Goal: Task Accomplishment & Management: Use online tool/utility

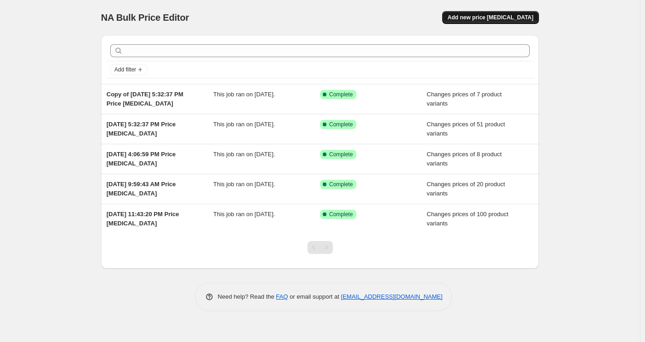
click at [492, 18] on span "Add new price [MEDICAL_DATA]" at bounding box center [490, 17] width 86 height 7
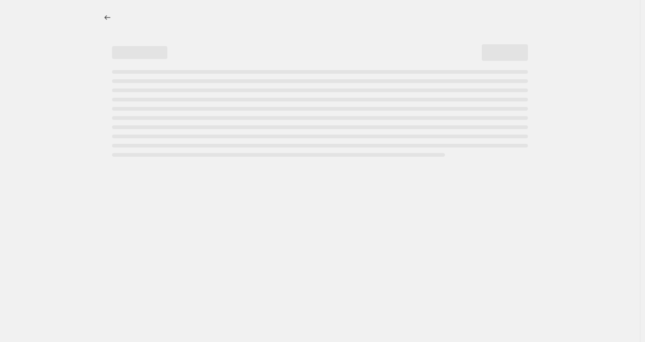
select select "percentage"
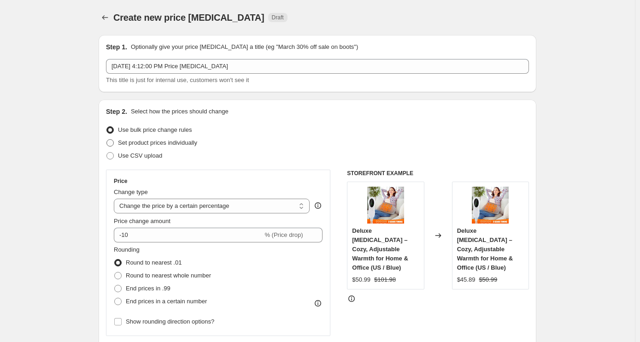
click at [149, 145] on span "Set product prices individually" at bounding box center [157, 142] width 79 height 7
click at [107, 140] on input "Set product prices individually" at bounding box center [106, 139] width 0 height 0
radio input "true"
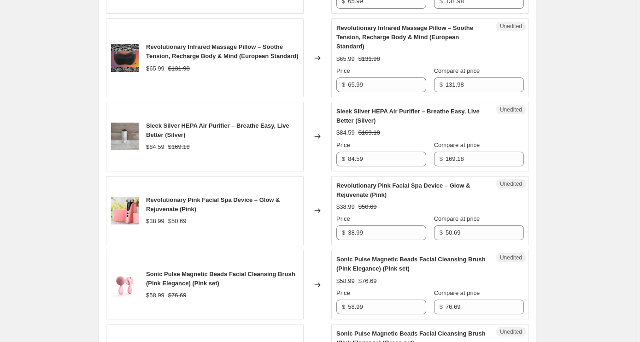
scroll to position [1429, 0]
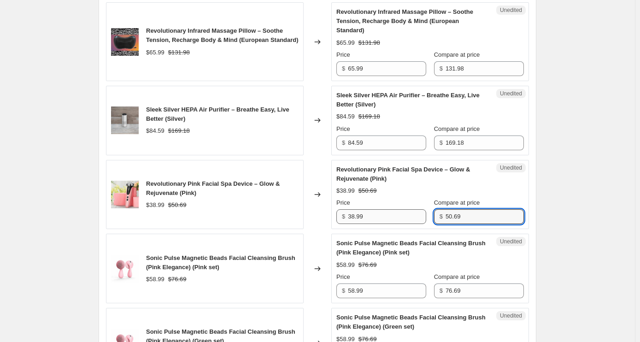
drag, startPoint x: 465, startPoint y: 197, endPoint x: 414, endPoint y: 195, distance: 50.7
click at [414, 198] on div "Price $ 38.99 Compare at price $ 50.69" at bounding box center [430, 211] width 188 height 26
type input "77.98"
click at [370, 283] on input "58.99" at bounding box center [387, 290] width 78 height 15
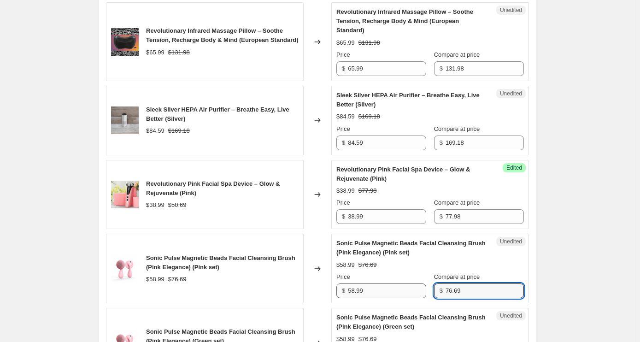
drag, startPoint x: 466, startPoint y: 267, endPoint x: 390, endPoint y: 265, distance: 76.1
click at [390, 272] on div "Price $ 58.99 Compare at price $ 76.69" at bounding box center [430, 285] width 188 height 26
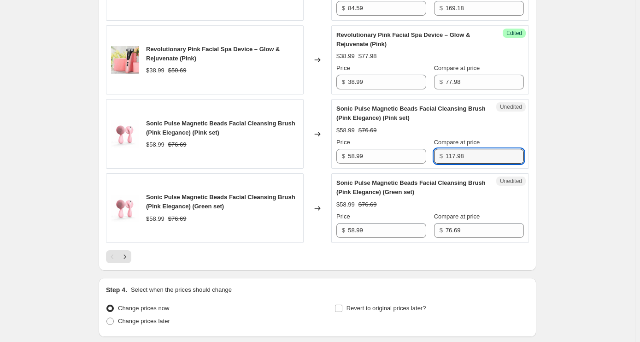
scroll to position [1567, 0]
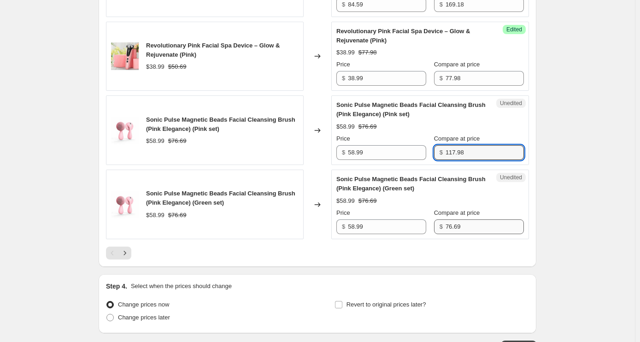
type input "117.98"
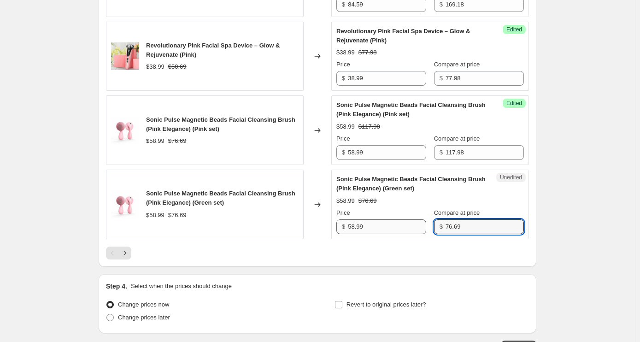
drag, startPoint x: 471, startPoint y: 208, endPoint x: 426, endPoint y: 204, distance: 44.9
click at [426, 208] on div "Price $ 58.99 Compare at price $ 76.69" at bounding box center [430, 221] width 188 height 26
type input "117.98"
click at [129, 248] on icon "Next" at bounding box center [124, 252] width 9 height 9
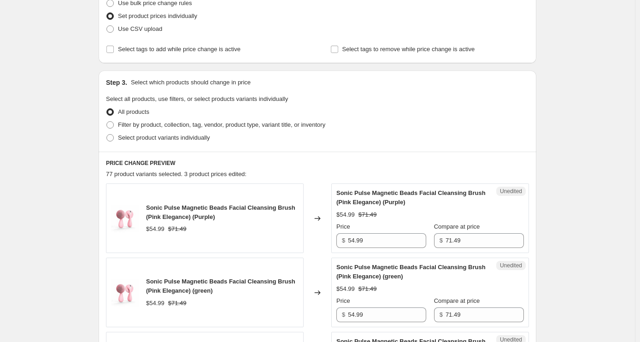
scroll to position [184, 0]
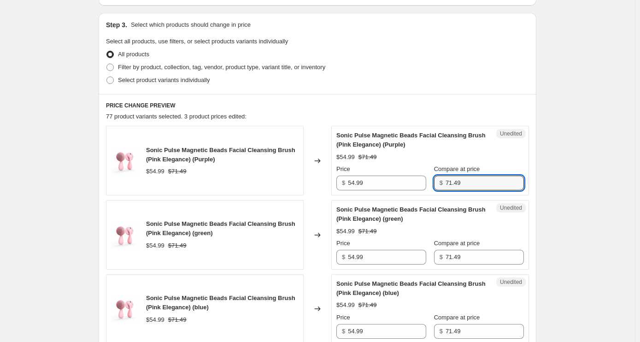
drag, startPoint x: 482, startPoint y: 183, endPoint x: 431, endPoint y: 183, distance: 50.2
click at [431, 183] on div "Price $ 54.99 Compare at price $ 71.49" at bounding box center [430, 178] width 188 height 26
drag, startPoint x: 474, startPoint y: 186, endPoint x: 414, endPoint y: 186, distance: 59.9
click at [414, 186] on div "Price $ 54.99 Compare at price $ 117.98" at bounding box center [430, 178] width 188 height 26
type input "109.98"
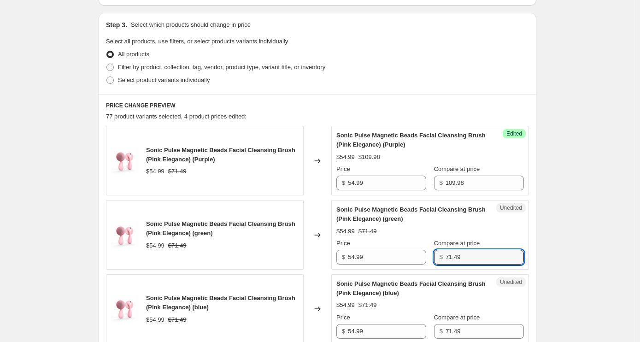
drag, startPoint x: 479, startPoint y: 260, endPoint x: 375, endPoint y: 248, distance: 104.8
click at [375, 248] on div "Price $ 54.99 Compare at price $ 71.49" at bounding box center [430, 252] width 188 height 26
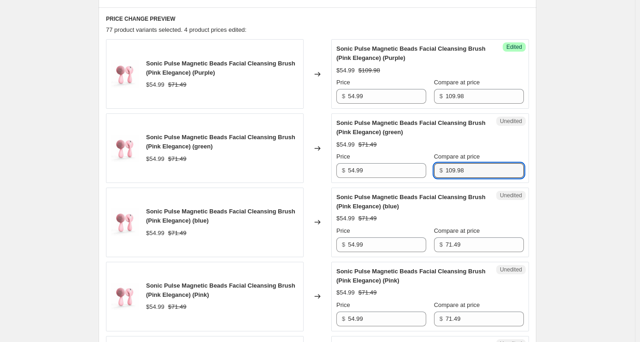
scroll to position [277, 0]
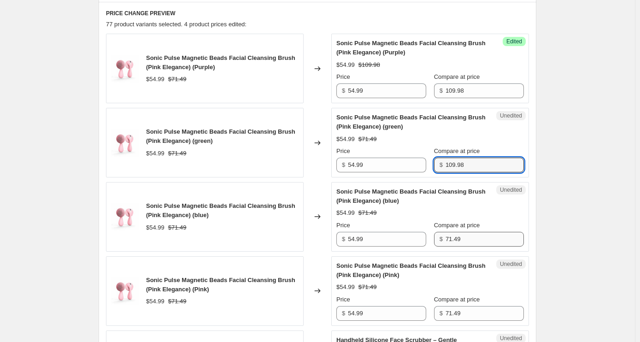
type input "109.98"
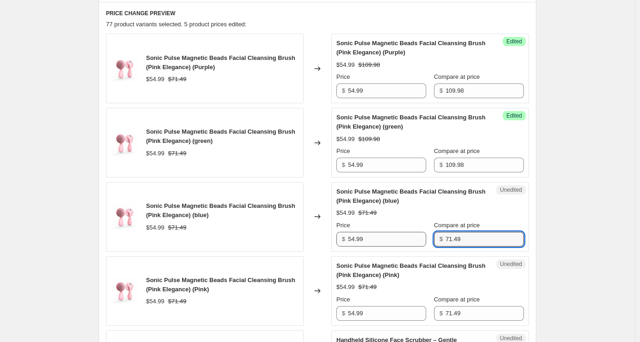
drag, startPoint x: 464, startPoint y: 239, endPoint x: 412, endPoint y: 237, distance: 51.7
click at [412, 237] on div "Price $ 54.99 Compare at price $ 71.49" at bounding box center [430, 234] width 188 height 26
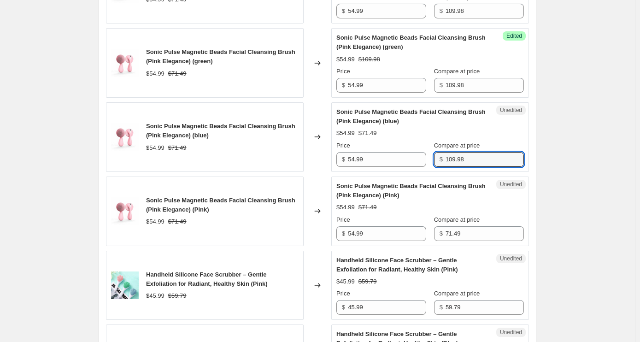
scroll to position [369, 0]
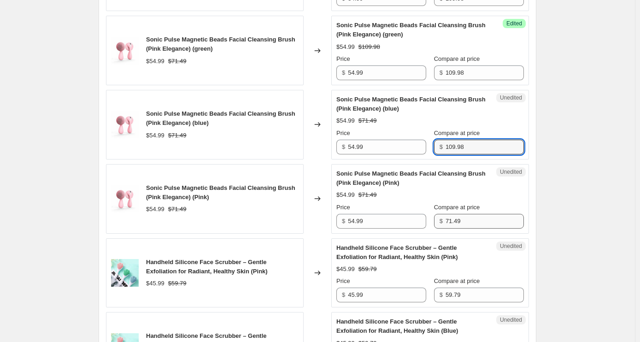
type input "109.98"
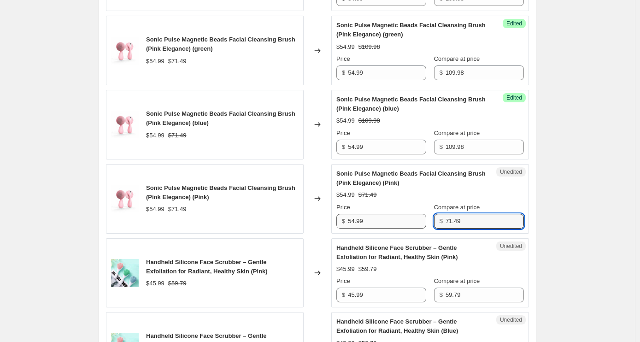
drag, startPoint x: 467, startPoint y: 220, endPoint x: 381, endPoint y: 218, distance: 85.8
click at [381, 218] on div "Price $ 54.99 Compare at price $ 71.49" at bounding box center [430, 216] width 188 height 26
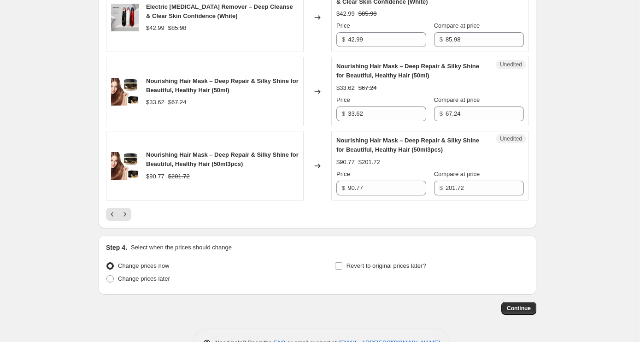
scroll to position [1649, 0]
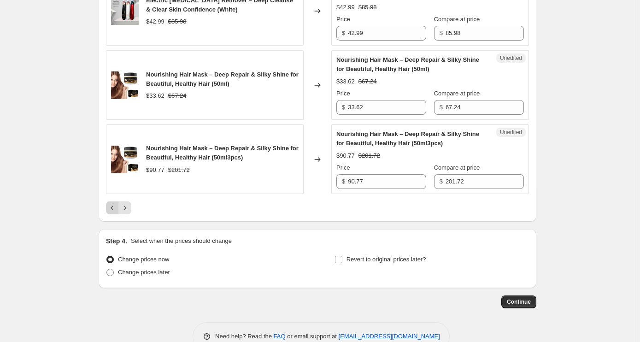
type input "109.98"
click at [114, 203] on icon "Previous" at bounding box center [112, 207] width 9 height 9
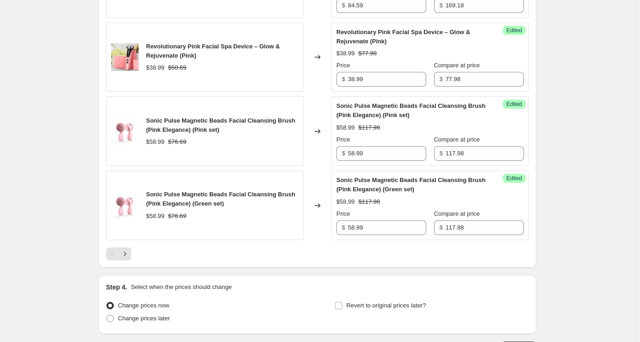
scroll to position [1520, 0]
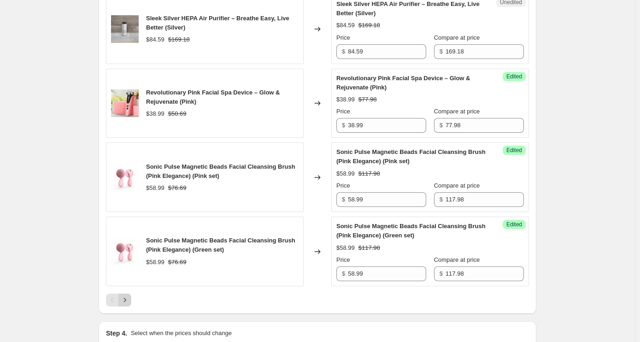
click at [128, 295] on icon "Next" at bounding box center [124, 299] width 9 height 9
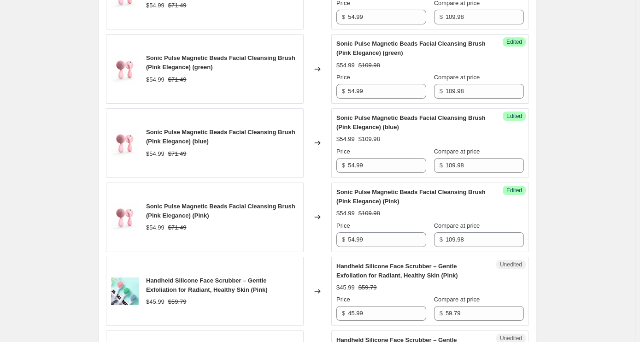
scroll to position [507, 0]
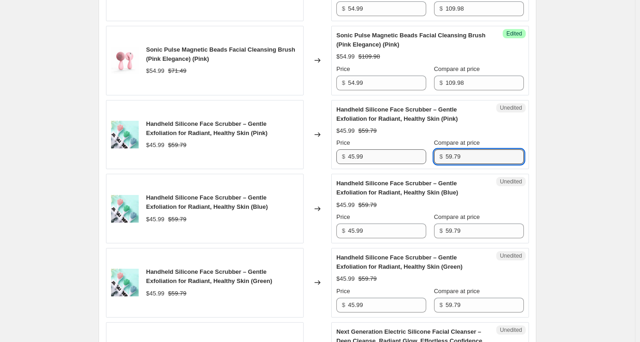
drag, startPoint x: 472, startPoint y: 155, endPoint x: 390, endPoint y: 149, distance: 81.8
click at [390, 149] on div "Price $ 45.99 Compare at price $ 59.79" at bounding box center [430, 151] width 188 height 26
type input "91.98"
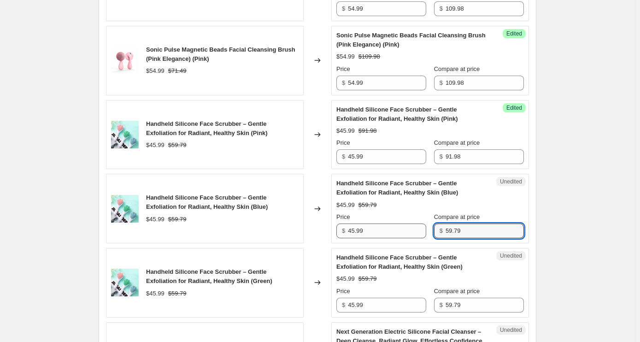
drag, startPoint x: 468, startPoint y: 230, endPoint x: 413, endPoint y: 226, distance: 55.5
click at [413, 226] on div "Price $ 45.99 Compare at price $ 59.79" at bounding box center [430, 225] width 188 height 26
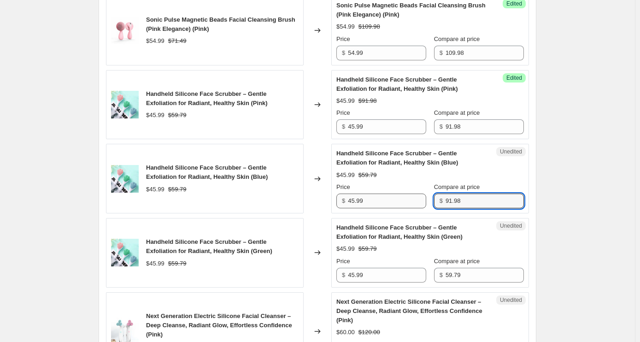
scroll to position [599, 0]
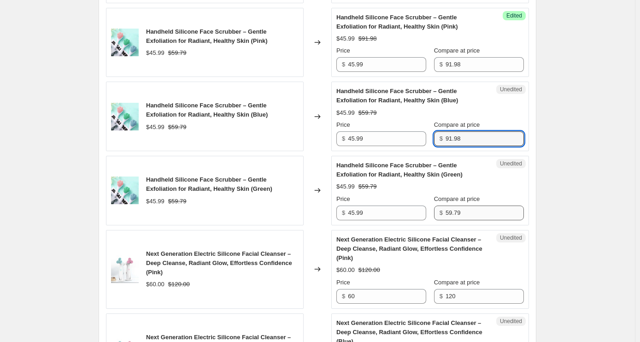
type input "91.98"
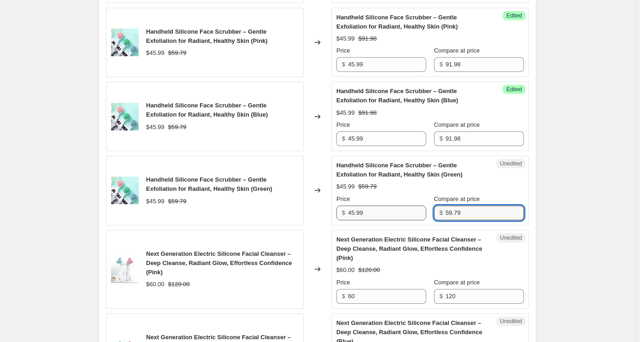
drag, startPoint x: 474, startPoint y: 215, endPoint x: 402, endPoint y: 208, distance: 71.8
click at [402, 208] on div "Price $ 45.99 Compare at price $ 59.79" at bounding box center [430, 207] width 188 height 26
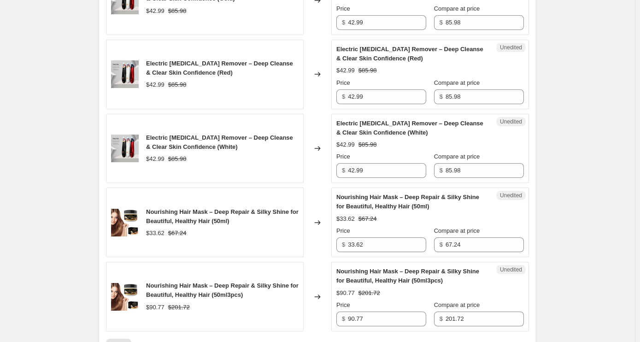
scroll to position [1521, 0]
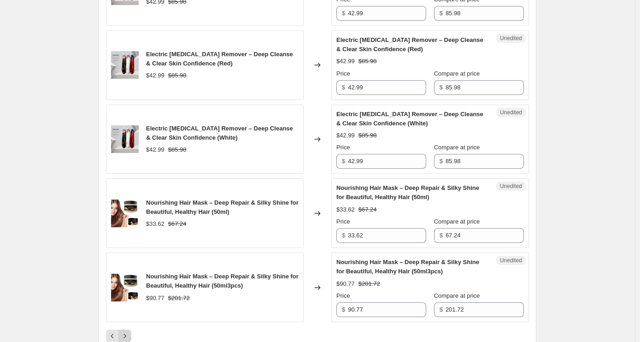
type input "91.98"
click at [129, 331] on icon "Next" at bounding box center [124, 335] width 9 height 9
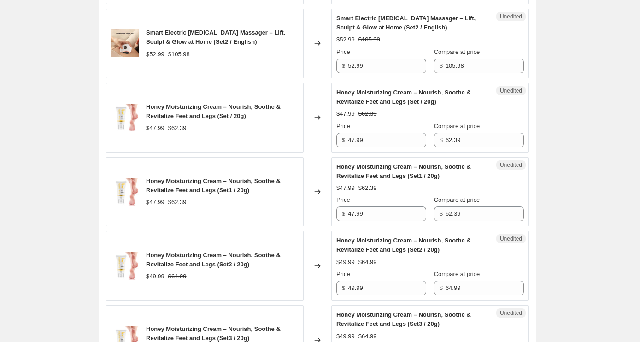
scroll to position [783, 0]
drag, startPoint x: 468, startPoint y: 104, endPoint x: 402, endPoint y: 104, distance: 66.4
click at [402, 121] on div "Price $ 47.99 Compare at price $ 62.39" at bounding box center [430, 134] width 188 height 26
type input "95.98"
drag, startPoint x: 484, startPoint y: 175, endPoint x: 402, endPoint y: 170, distance: 82.2
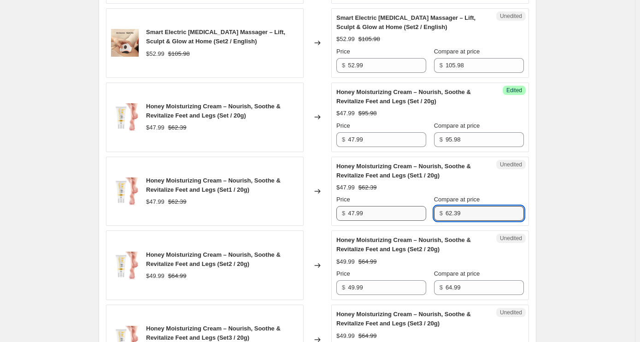
click at [402, 195] on div "Price $ 47.99 Compare at price $ 62.39" at bounding box center [430, 208] width 188 height 26
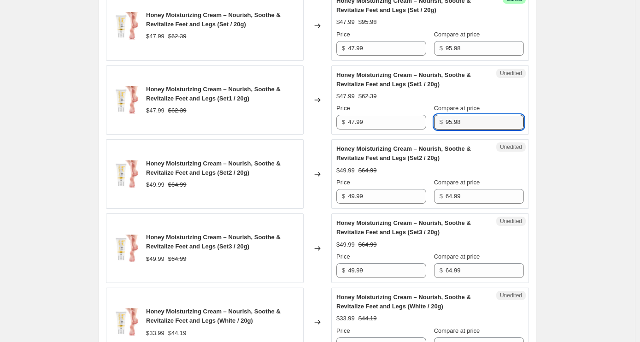
scroll to position [876, 0]
type input "95.98"
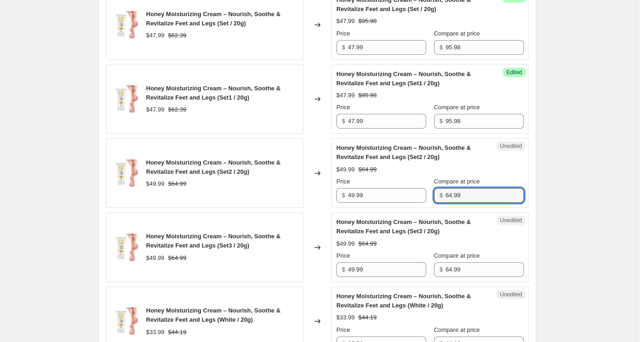
drag, startPoint x: 475, startPoint y: 156, endPoint x: 437, endPoint y: 153, distance: 37.4
click at [437, 188] on div "$ 64.99" at bounding box center [479, 195] width 90 height 15
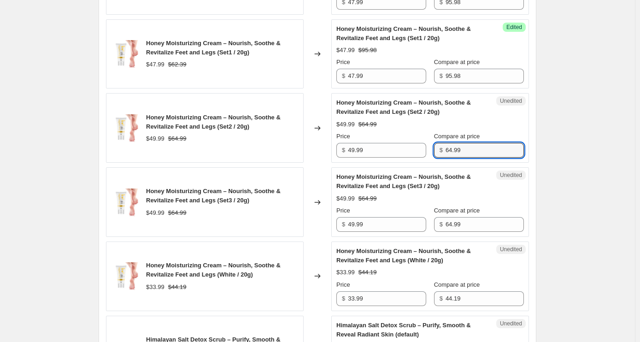
scroll to position [922, 0]
type input "99.98"
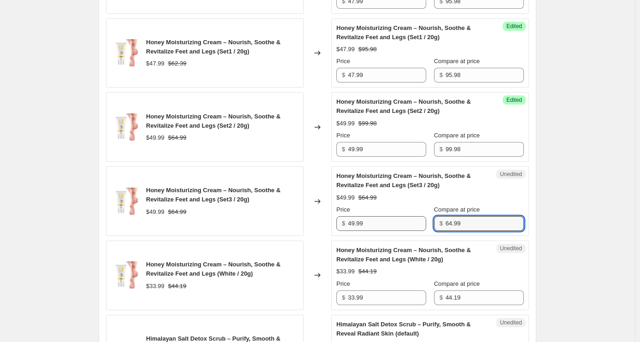
drag, startPoint x: 483, startPoint y: 184, endPoint x: 428, endPoint y: 179, distance: 55.5
click at [428, 205] on div "Price $ 49.99 Compare at price $ 64.99" at bounding box center [430, 218] width 188 height 26
type input "99.98"
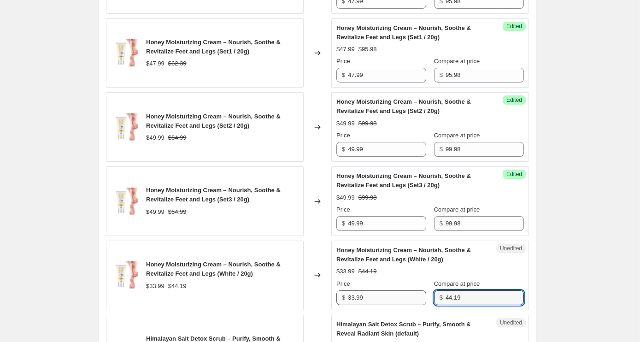
drag, startPoint x: 464, startPoint y: 258, endPoint x: 420, endPoint y: 255, distance: 43.4
click at [420, 279] on div "Price $ 33.99 Compare at price $ 44.19" at bounding box center [430, 292] width 188 height 26
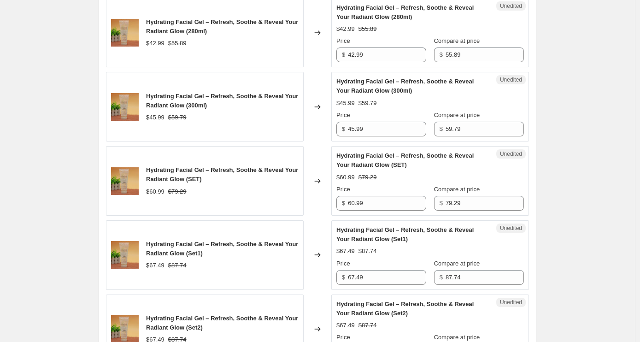
scroll to position [1290, 0]
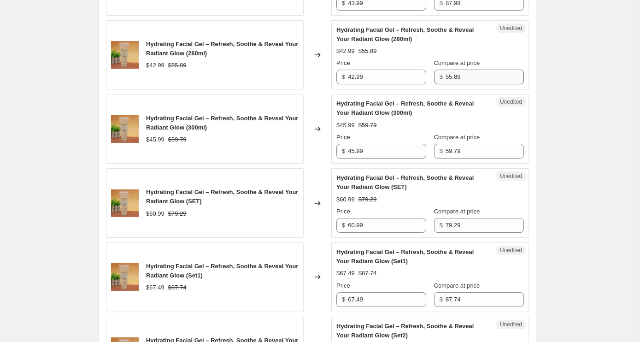
type input "67.98"
drag, startPoint x: 464, startPoint y: 36, endPoint x: 438, endPoint y: 36, distance: 26.3
click at [438, 70] on div "$ 55.89" at bounding box center [479, 77] width 90 height 15
type input "85.98"
drag, startPoint x: 475, startPoint y: 115, endPoint x: 409, endPoint y: 115, distance: 65.9
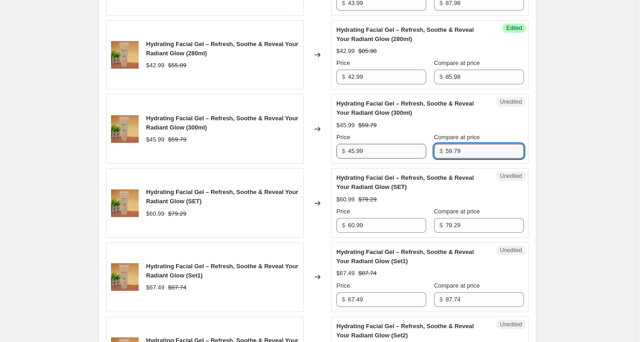
click at [409, 133] on div "Price $ 45.99 Compare at price $ 59.79" at bounding box center [430, 146] width 188 height 26
type input "91.98"
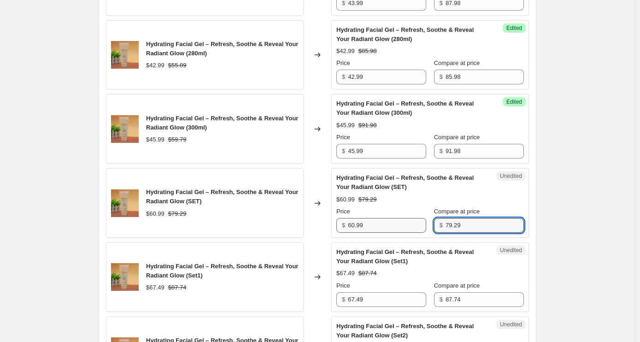
drag, startPoint x: 465, startPoint y: 184, endPoint x: 415, endPoint y: 184, distance: 50.2
click at [415, 207] on div "Price $ 60.99 Compare at price $ 79.29" at bounding box center [430, 220] width 188 height 26
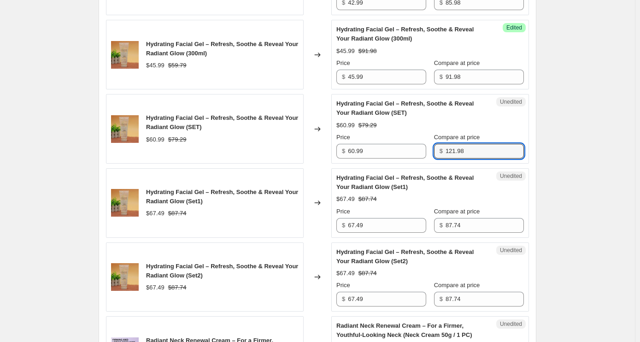
scroll to position [1382, 0]
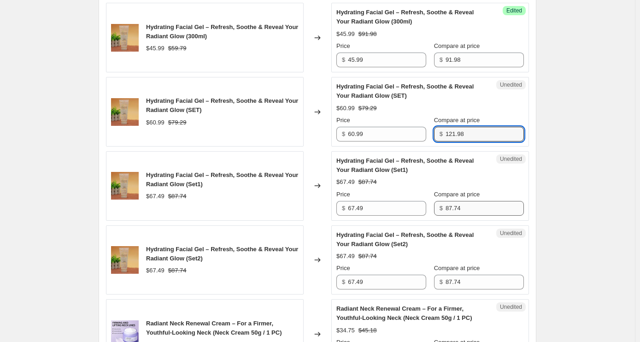
type input "121.98"
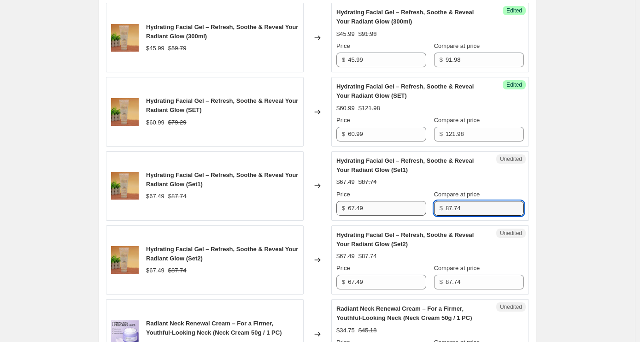
drag, startPoint x: 478, startPoint y: 168, endPoint x: 424, endPoint y: 169, distance: 53.9
click at [424, 190] on div "Price $ 67.49 Compare at price $ 87.74" at bounding box center [430, 203] width 188 height 26
type input "134.98"
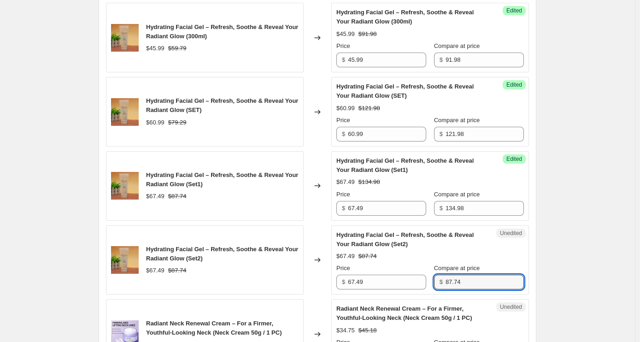
drag, startPoint x: 472, startPoint y: 243, endPoint x: 435, endPoint y: 241, distance: 37.4
click at [435, 264] on div "Price $ 67.49 Compare at price $ 87.74" at bounding box center [430, 277] width 188 height 26
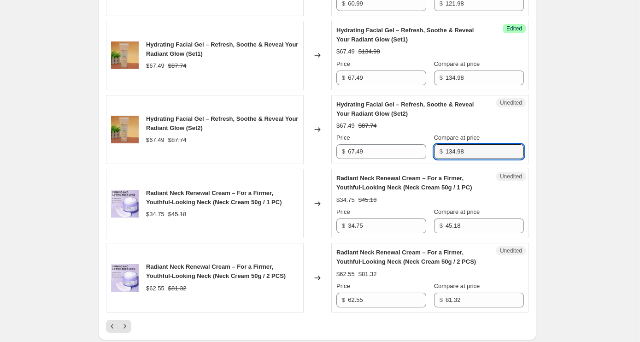
scroll to position [1520, 0]
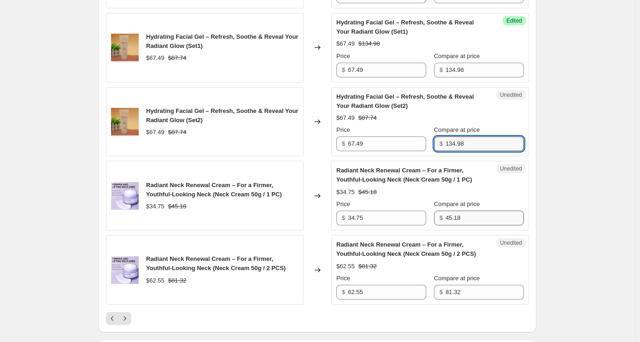
type input "134.98"
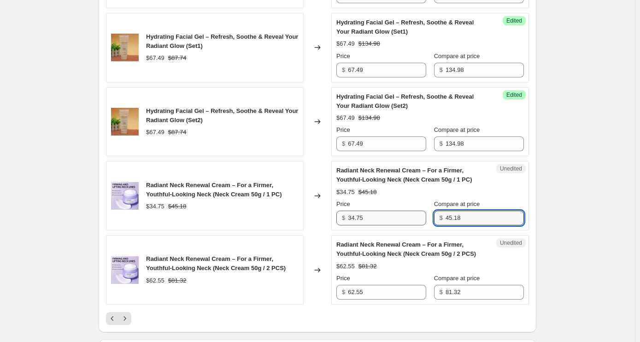
drag, startPoint x: 483, startPoint y: 178, endPoint x: 394, endPoint y: 180, distance: 88.5
click at [394, 200] on div "Price $ 34.75 Compare at price $ 45.18" at bounding box center [430, 213] width 188 height 26
type input "69.5"
click at [470, 285] on input "81.32" at bounding box center [485, 292] width 78 height 15
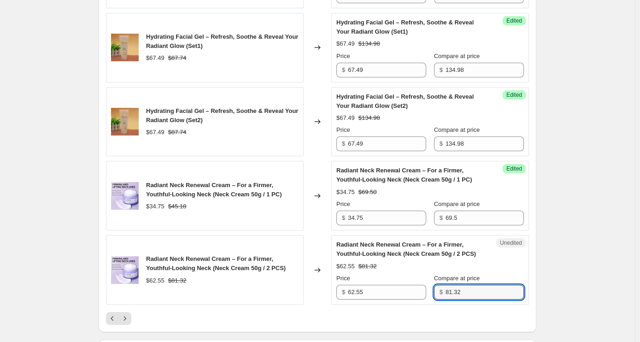
drag, startPoint x: 472, startPoint y: 253, endPoint x: 432, endPoint y: 253, distance: 39.6
click at [432, 274] on div "Price $ 62.55 Compare at price $ 81.32" at bounding box center [430, 287] width 188 height 26
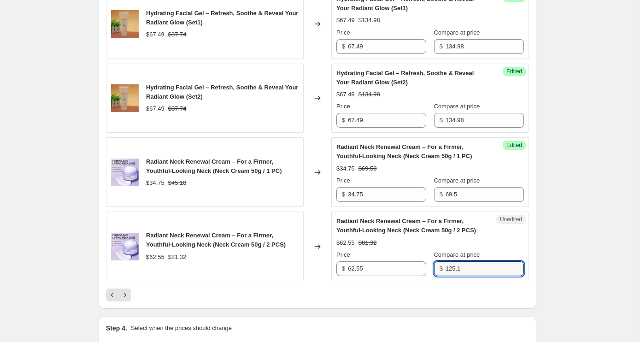
scroll to position [1566, 0]
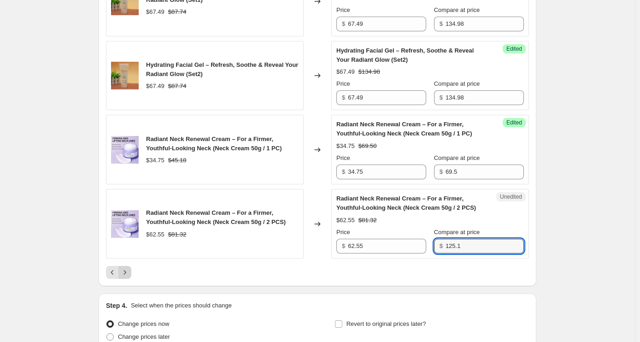
type input "125.1"
click at [124, 268] on icon "Next" at bounding box center [124, 272] width 9 height 9
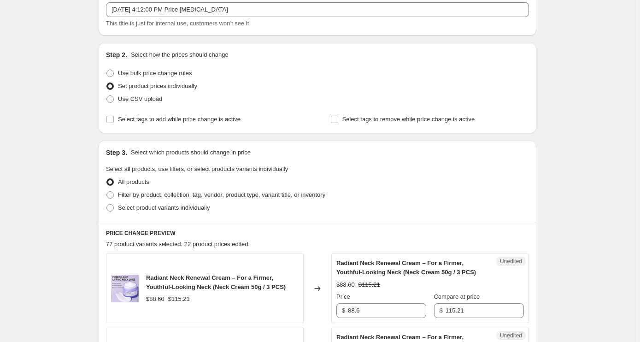
scroll to position [195, 0]
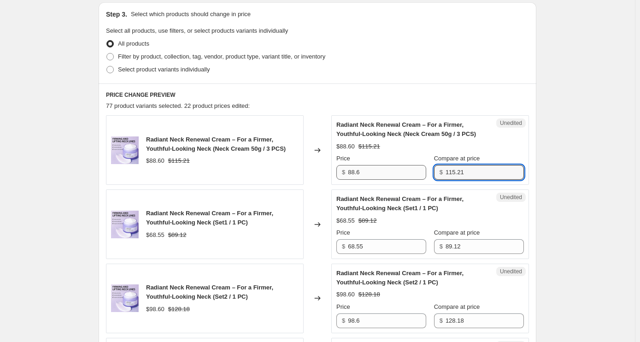
drag, startPoint x: 475, startPoint y: 174, endPoint x: 414, endPoint y: 170, distance: 61.0
click at [414, 170] on div "Price $ 88.6 Compare at price $ 115.21" at bounding box center [430, 167] width 188 height 26
type input "177.2"
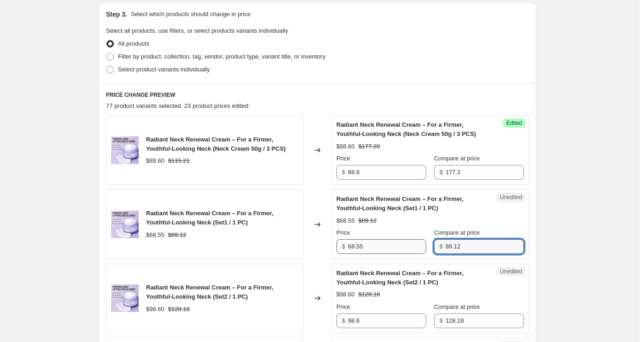
drag, startPoint x: 465, startPoint y: 248, endPoint x: 404, endPoint y: 243, distance: 62.0
click at [404, 243] on div "Price $ 68.55 Compare at price $ 89.12" at bounding box center [430, 241] width 188 height 26
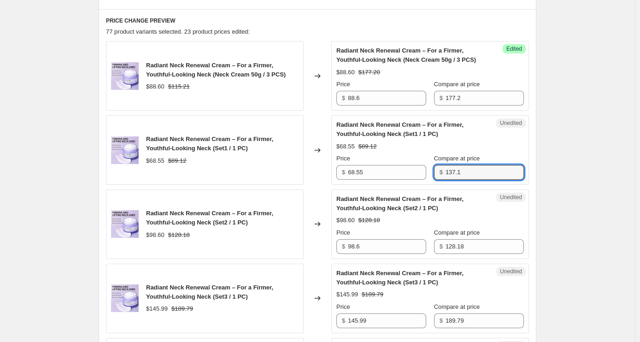
scroll to position [287, 0]
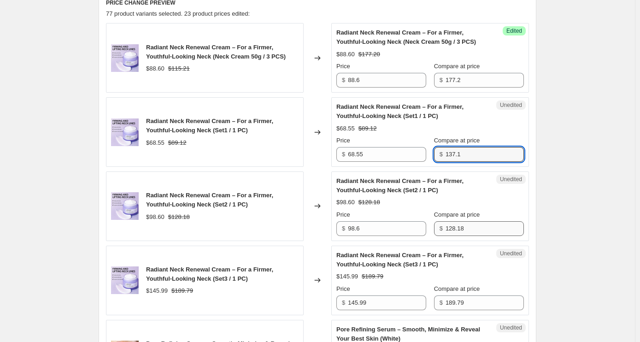
type input "137.1"
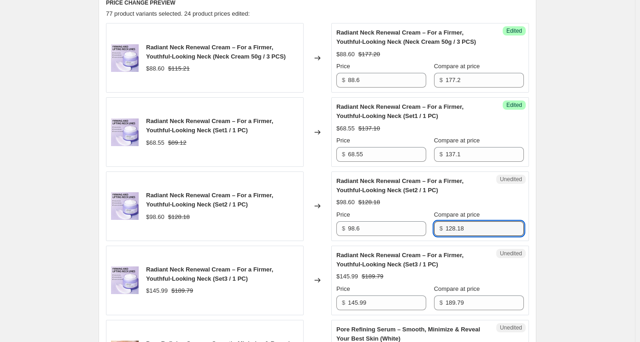
drag, startPoint x: 476, startPoint y: 229, endPoint x: 431, endPoint y: 223, distance: 45.1
click at [431, 223] on div "Price $ 98.6 Compare at price $ 128.18" at bounding box center [430, 223] width 188 height 26
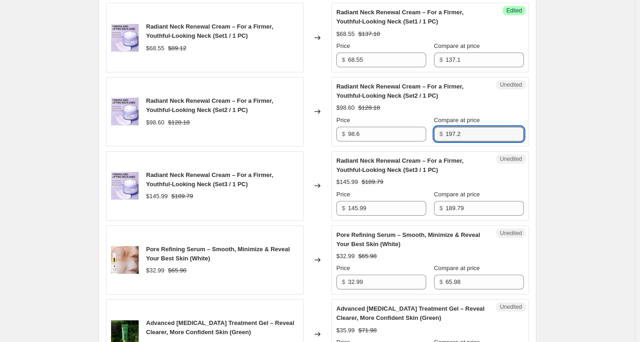
scroll to position [425, 0]
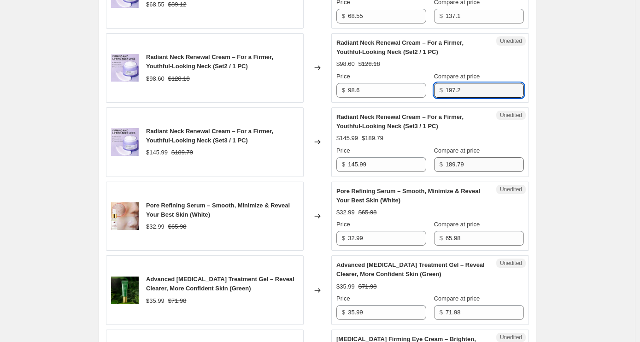
type input "197.2"
drag, startPoint x: 483, startPoint y: 164, endPoint x: 421, endPoint y: 160, distance: 61.9
click at [421, 160] on div "Price $ 145.99 Compare at price $ 189.79" at bounding box center [430, 159] width 188 height 26
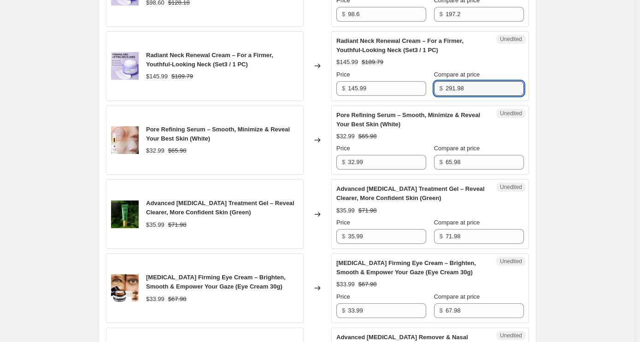
scroll to position [518, 0]
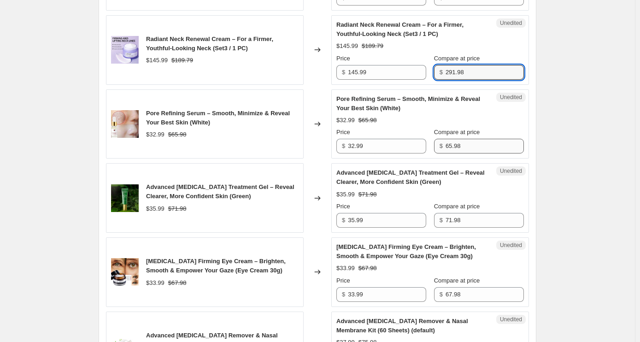
type input "291.98"
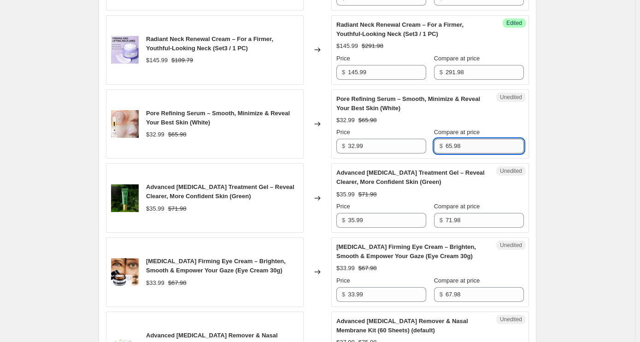
drag, startPoint x: 488, startPoint y: 148, endPoint x: 475, endPoint y: 146, distance: 13.6
click at [475, 146] on input "65.98" at bounding box center [485, 146] width 78 height 15
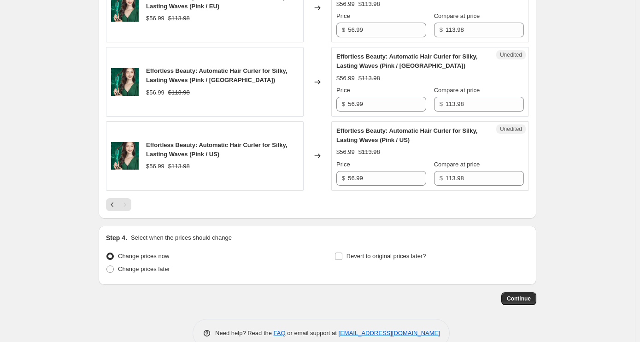
scroll to position [1390, 0]
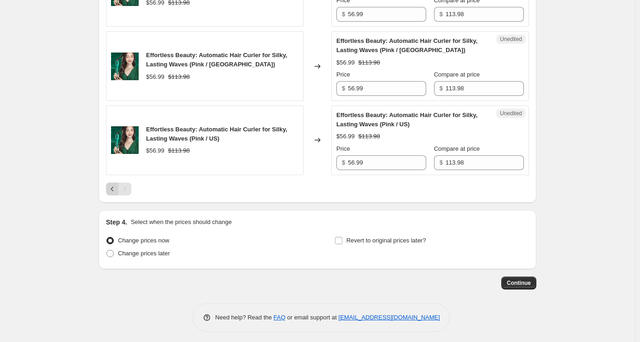
click at [116, 189] on icon "Previous" at bounding box center [112, 188] width 9 height 9
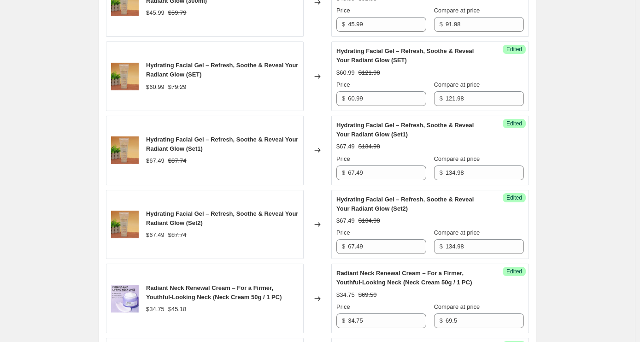
scroll to position [1612, 0]
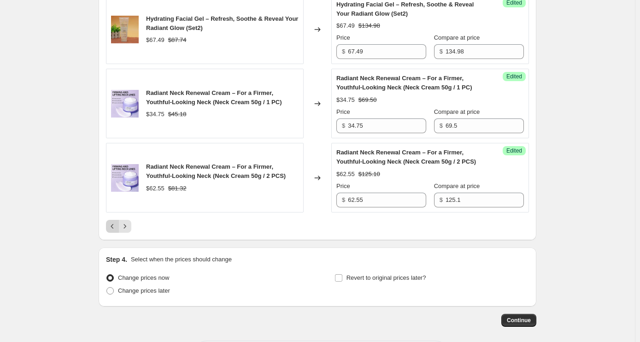
click at [114, 222] on icon "Previous" at bounding box center [112, 226] width 9 height 9
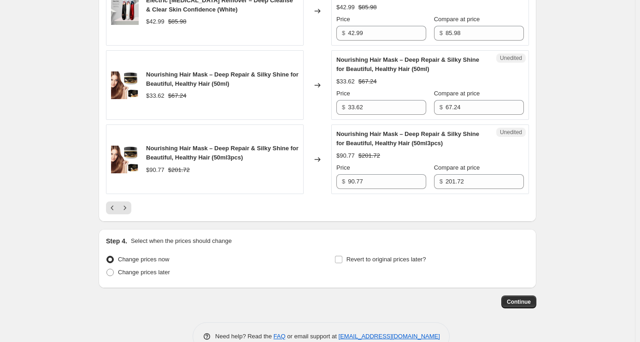
scroll to position [1603, 0]
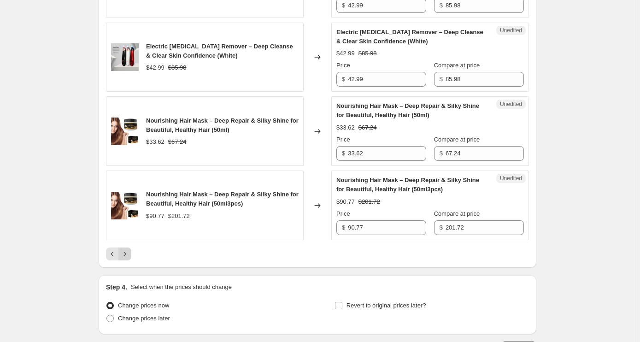
click at [126, 249] on icon "Next" at bounding box center [124, 253] width 9 height 9
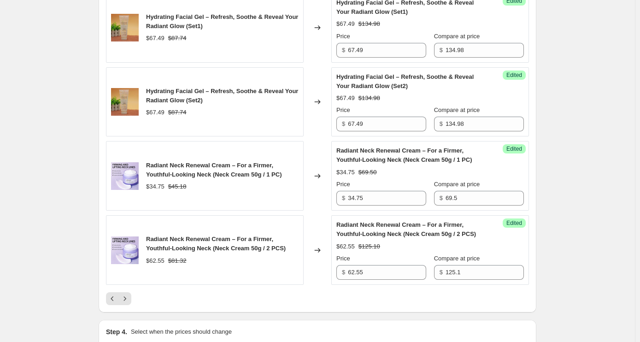
scroll to position [1612, 0]
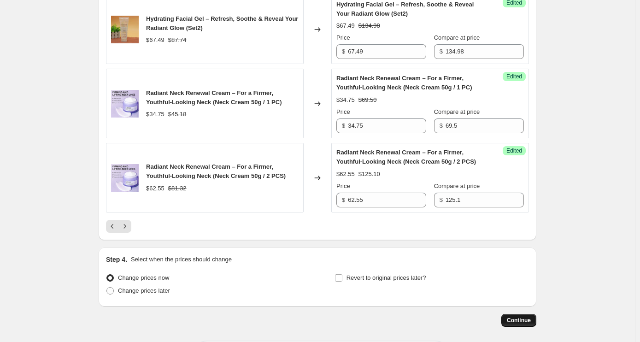
click at [529, 317] on span "Continue" at bounding box center [519, 320] width 24 height 7
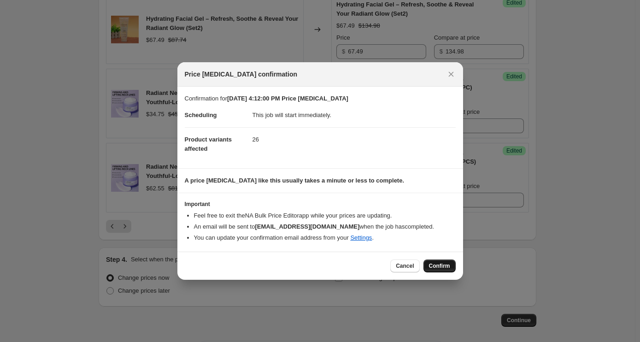
click at [444, 266] on span "Confirm" at bounding box center [439, 265] width 21 height 7
